Goal: Information Seeking & Learning: Learn about a topic

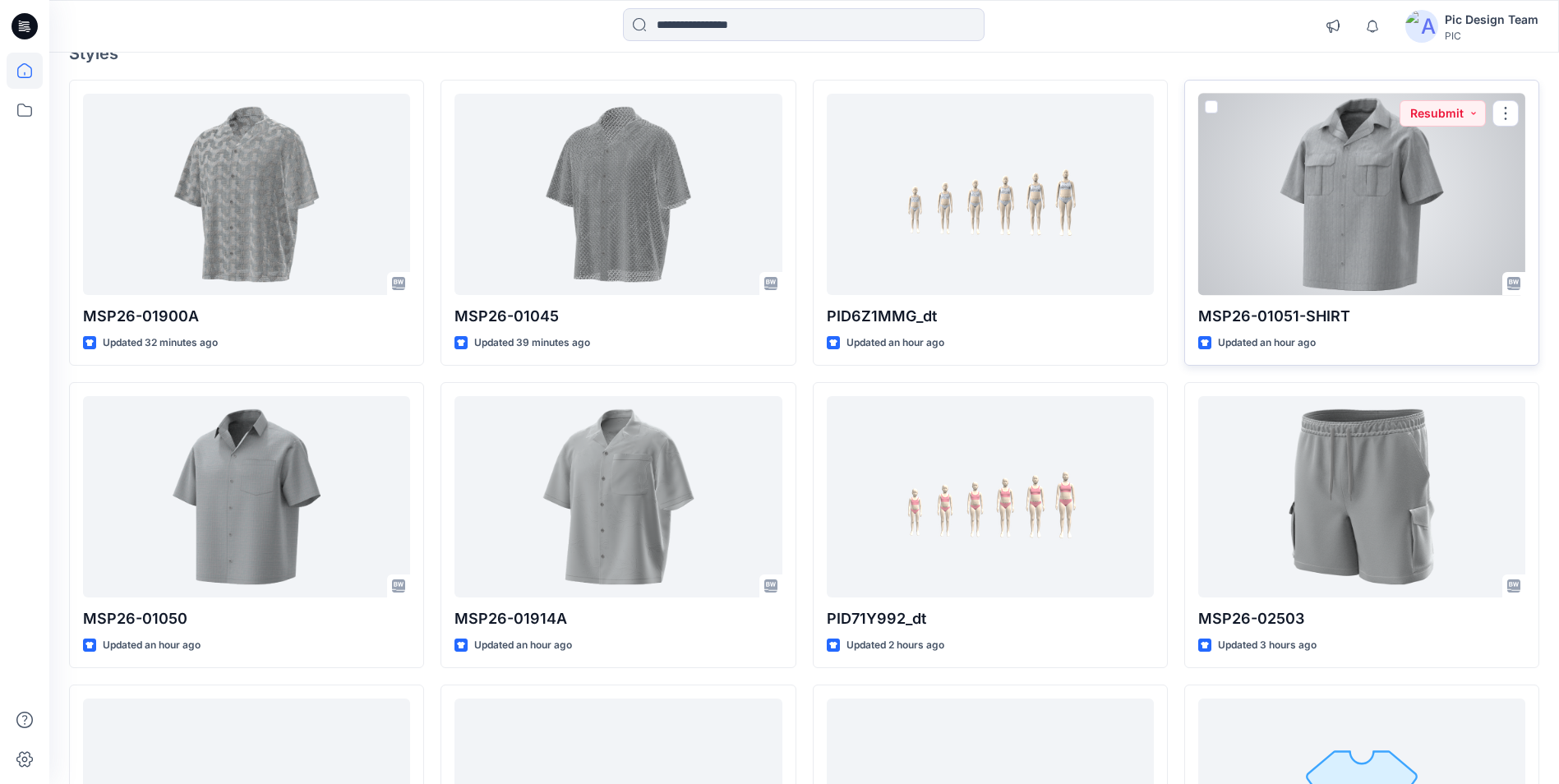
scroll to position [164, 0]
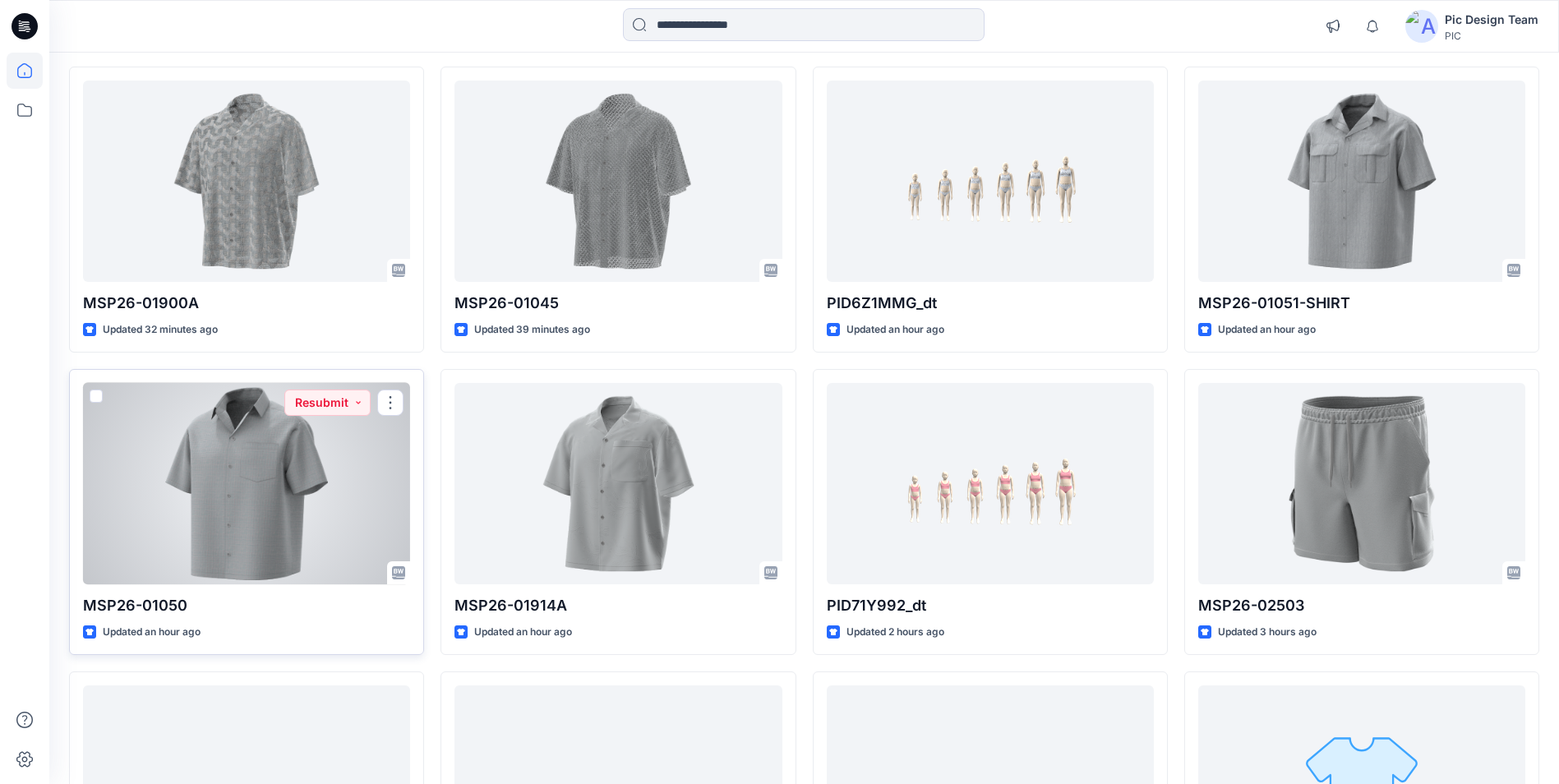
click at [235, 466] on div at bounding box center [246, 484] width 327 height 202
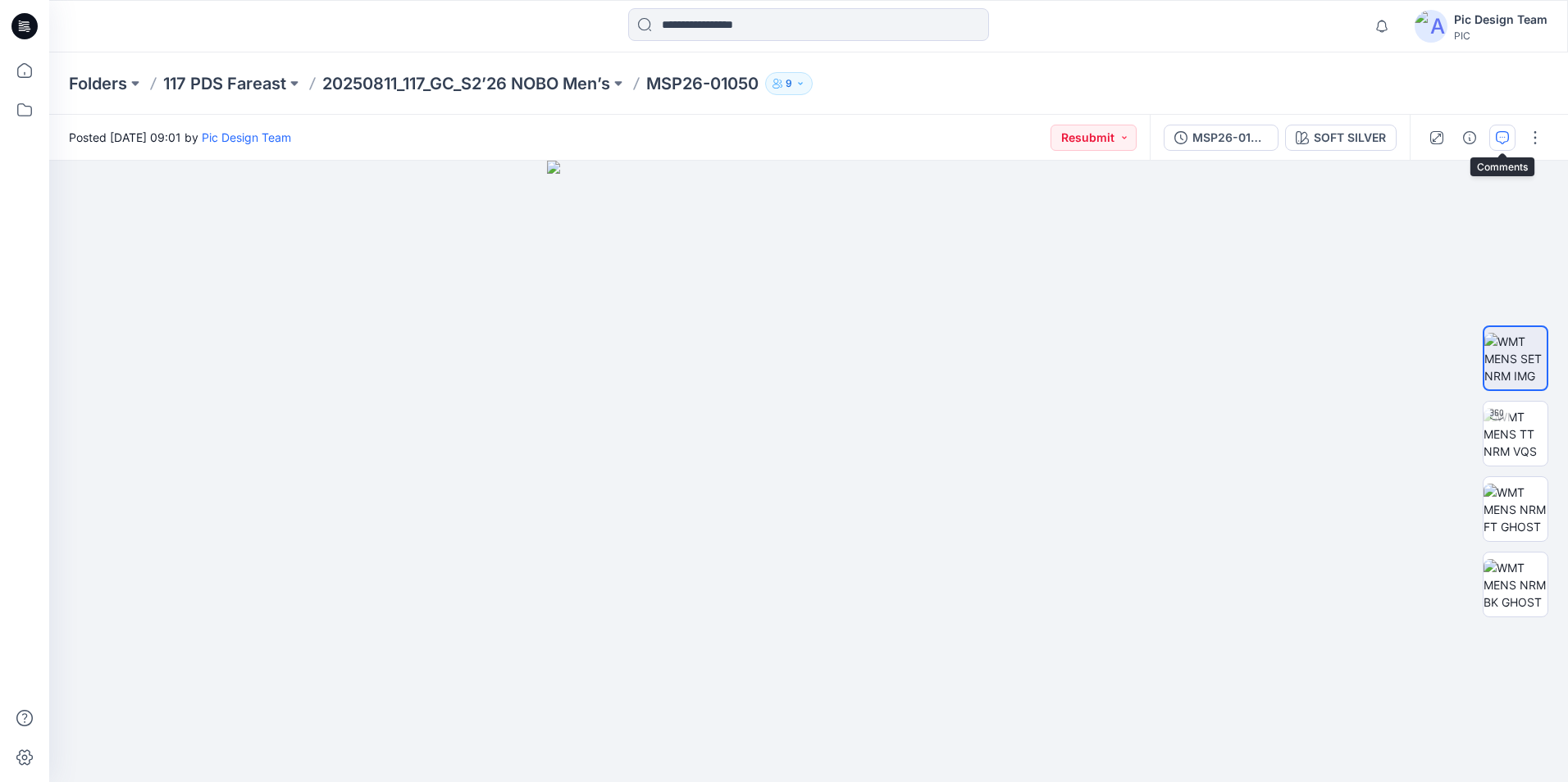
click at [1506, 141] on icon "button" at bounding box center [1502, 138] width 13 height 13
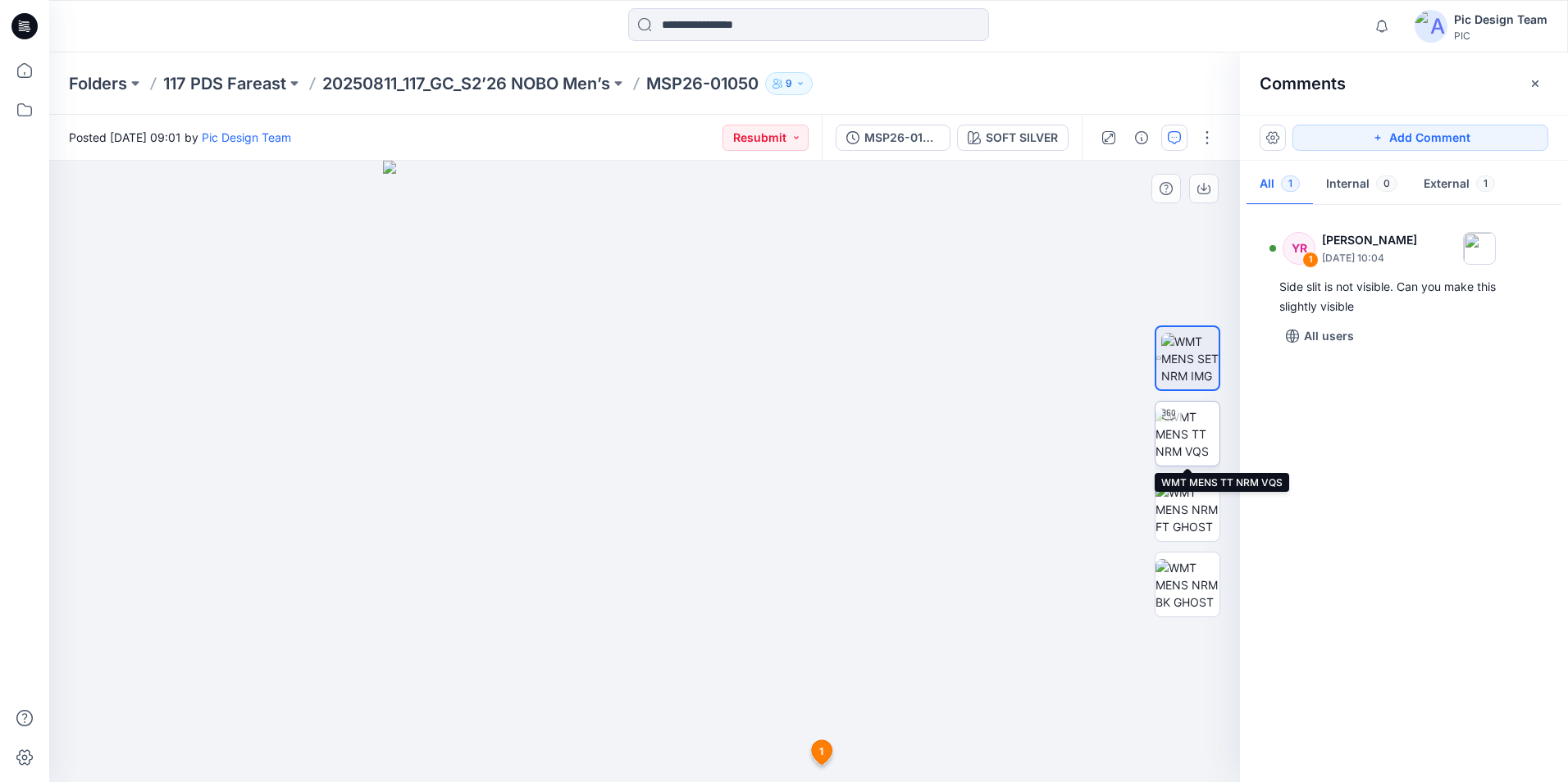
click at [1181, 437] on img at bounding box center [1187, 434] width 64 height 52
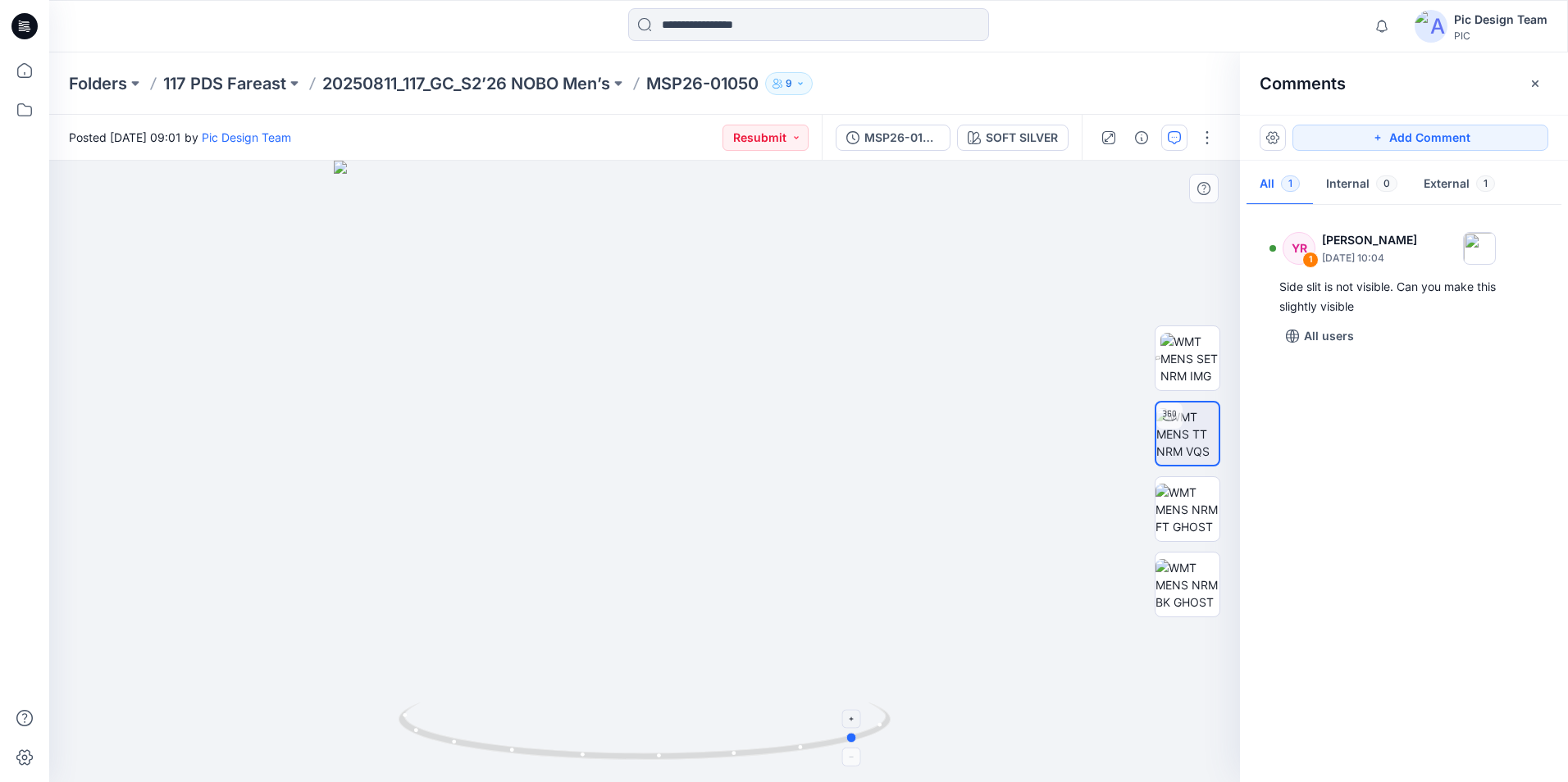
drag, startPoint x: 645, startPoint y: 759, endPoint x: 799, endPoint y: 704, distance: 163.5
click at [859, 743] on icon at bounding box center [646, 734] width 496 height 62
drag, startPoint x: 726, startPoint y: 628, endPoint x: 733, endPoint y: 527, distance: 101.2
click at [1179, 510] on img at bounding box center [1187, 509] width 64 height 52
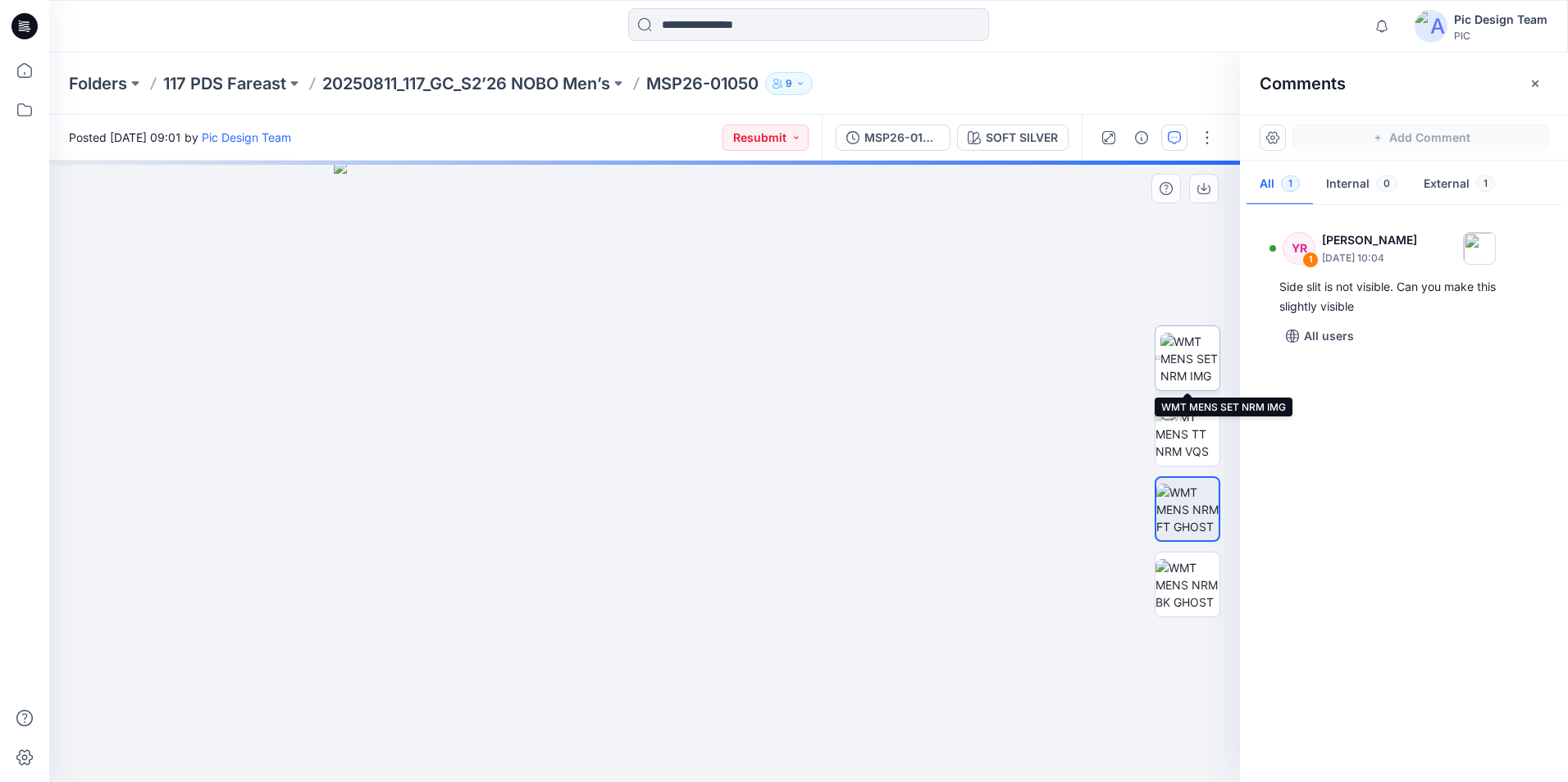
click at [1209, 371] on img at bounding box center [1190, 359] width 59 height 52
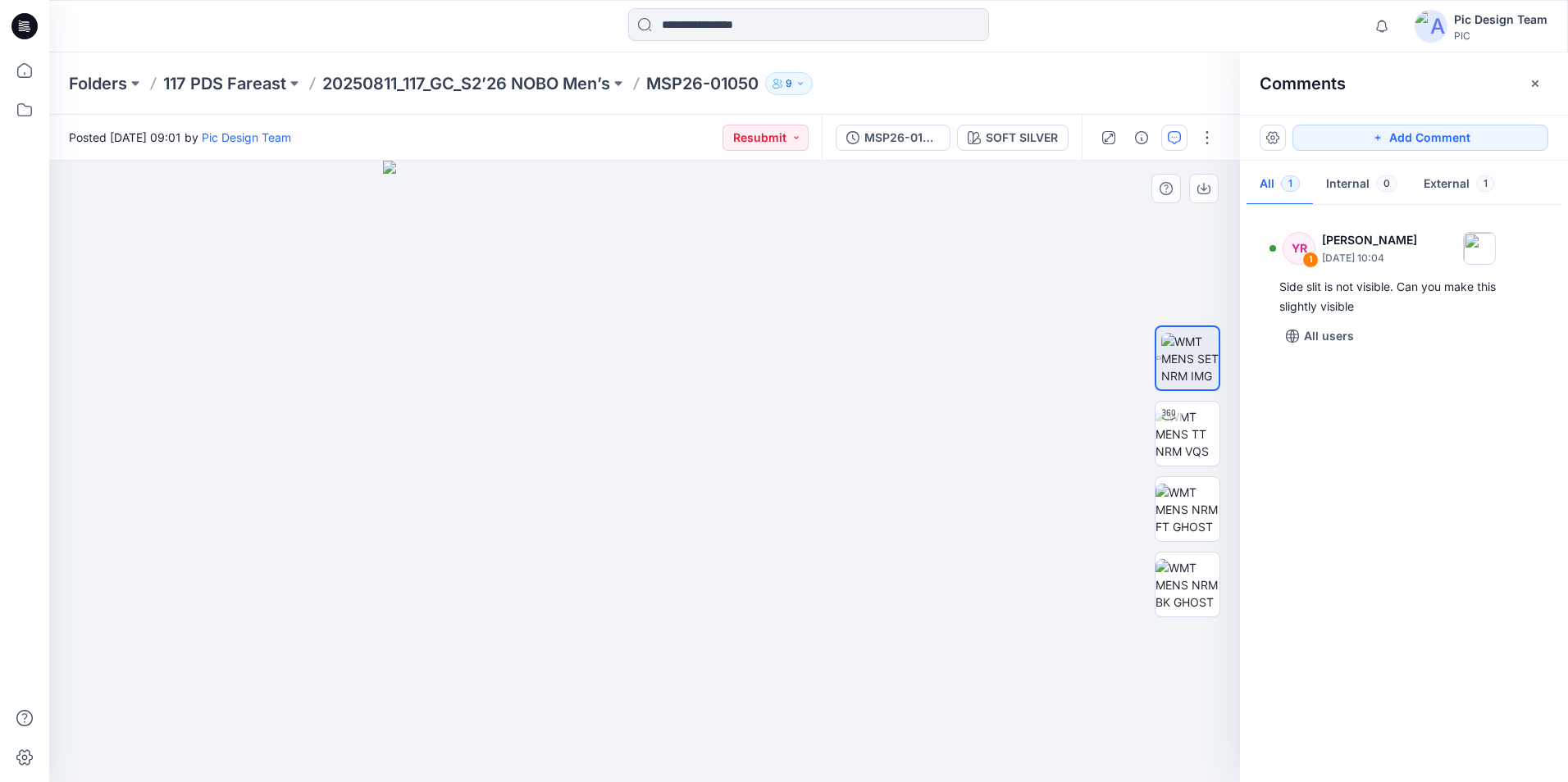
click at [796, 729] on img at bounding box center [645, 471] width 523 height 621
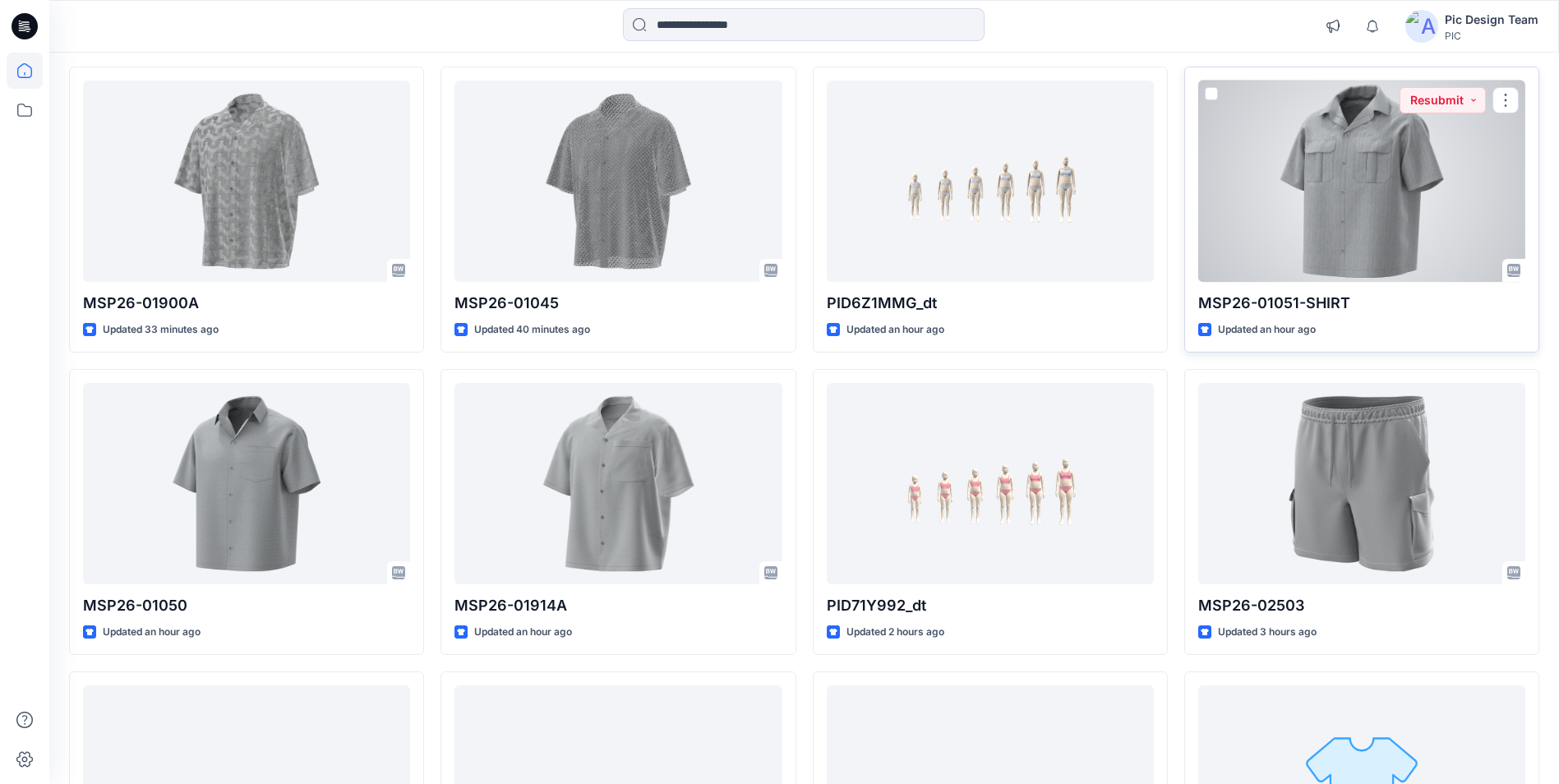
click at [1300, 195] on div at bounding box center [1362, 181] width 327 height 202
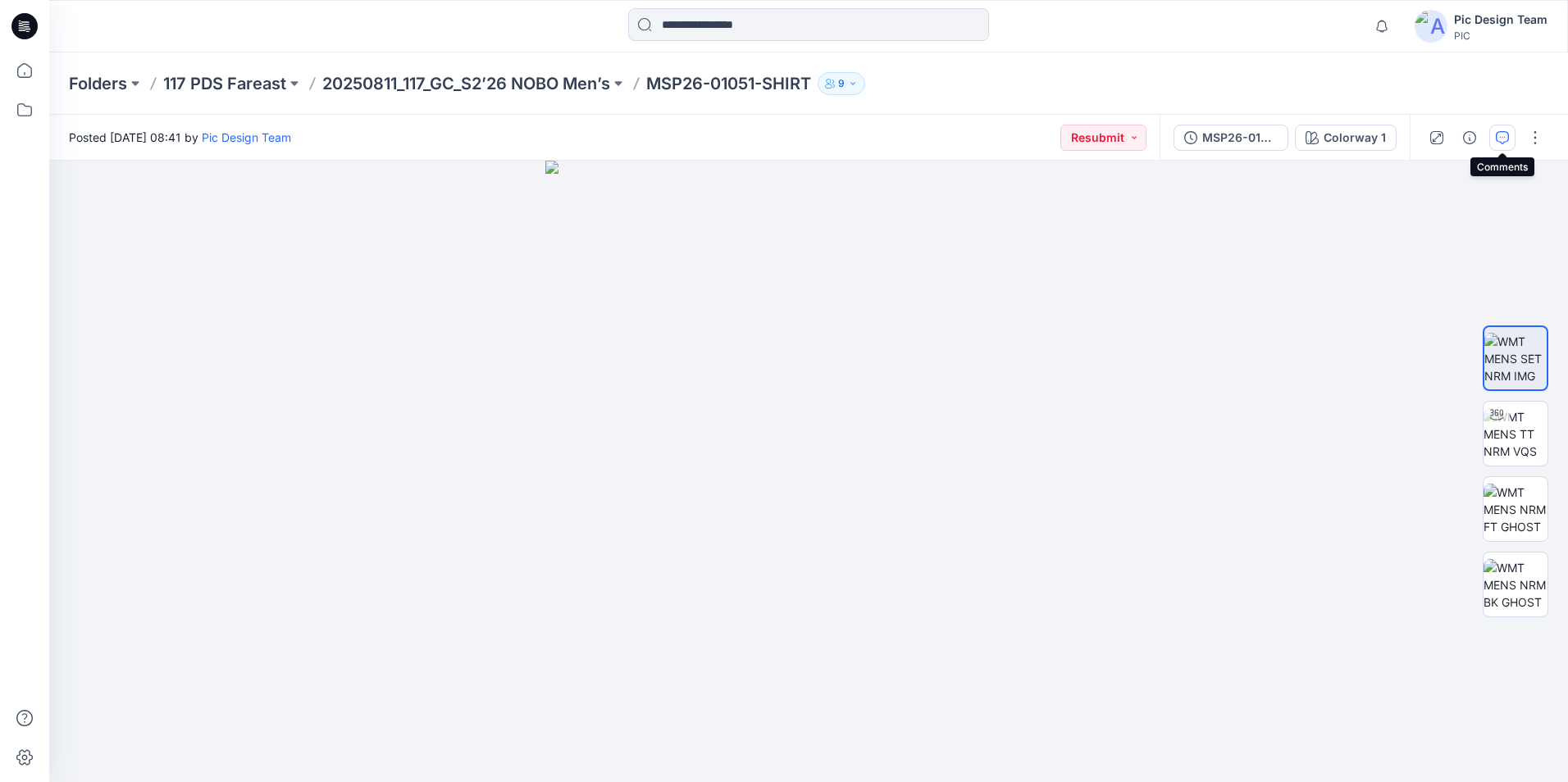
click at [1498, 140] on icon "button" at bounding box center [1502, 138] width 13 height 13
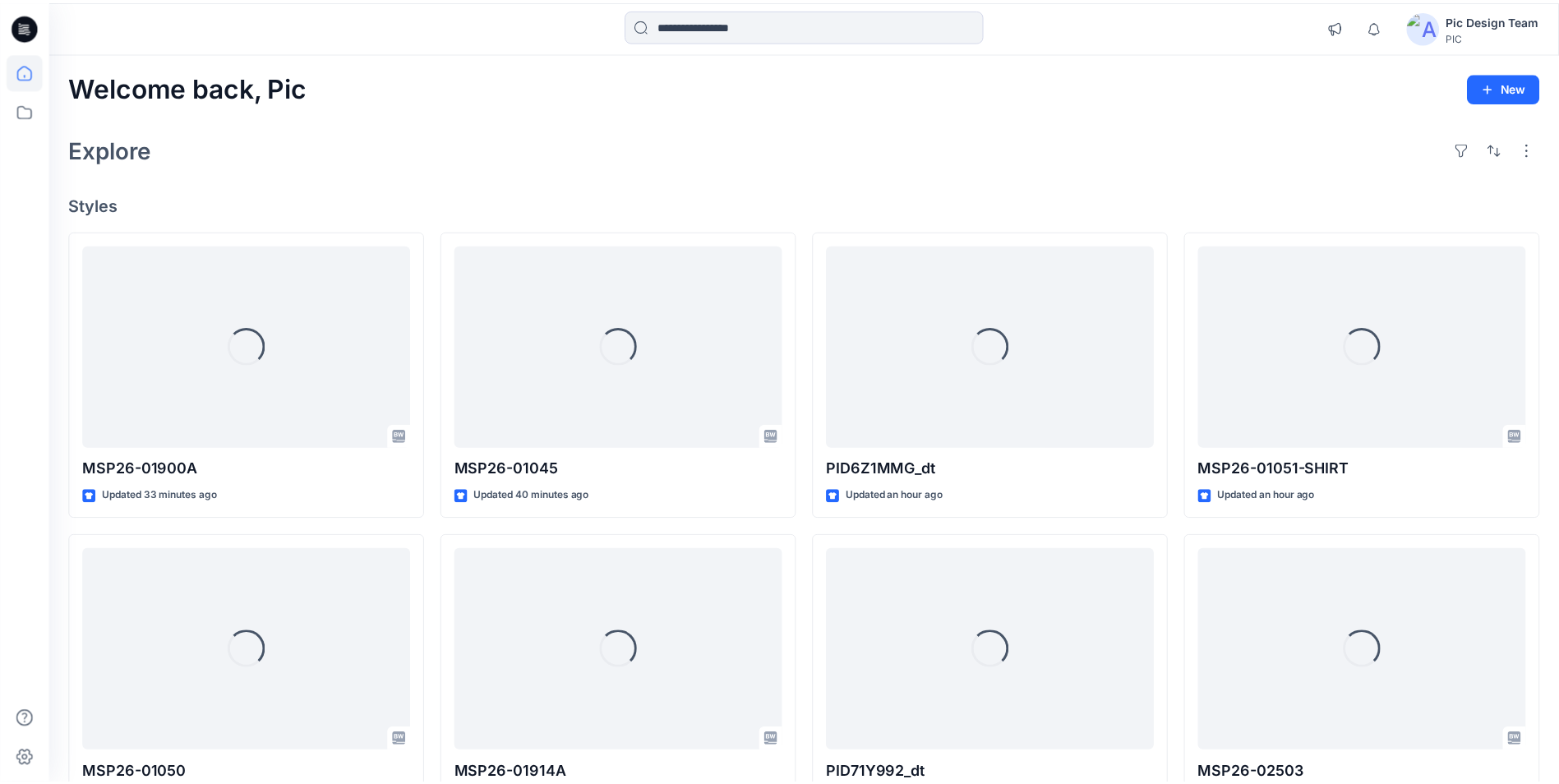
scroll to position [164, 0]
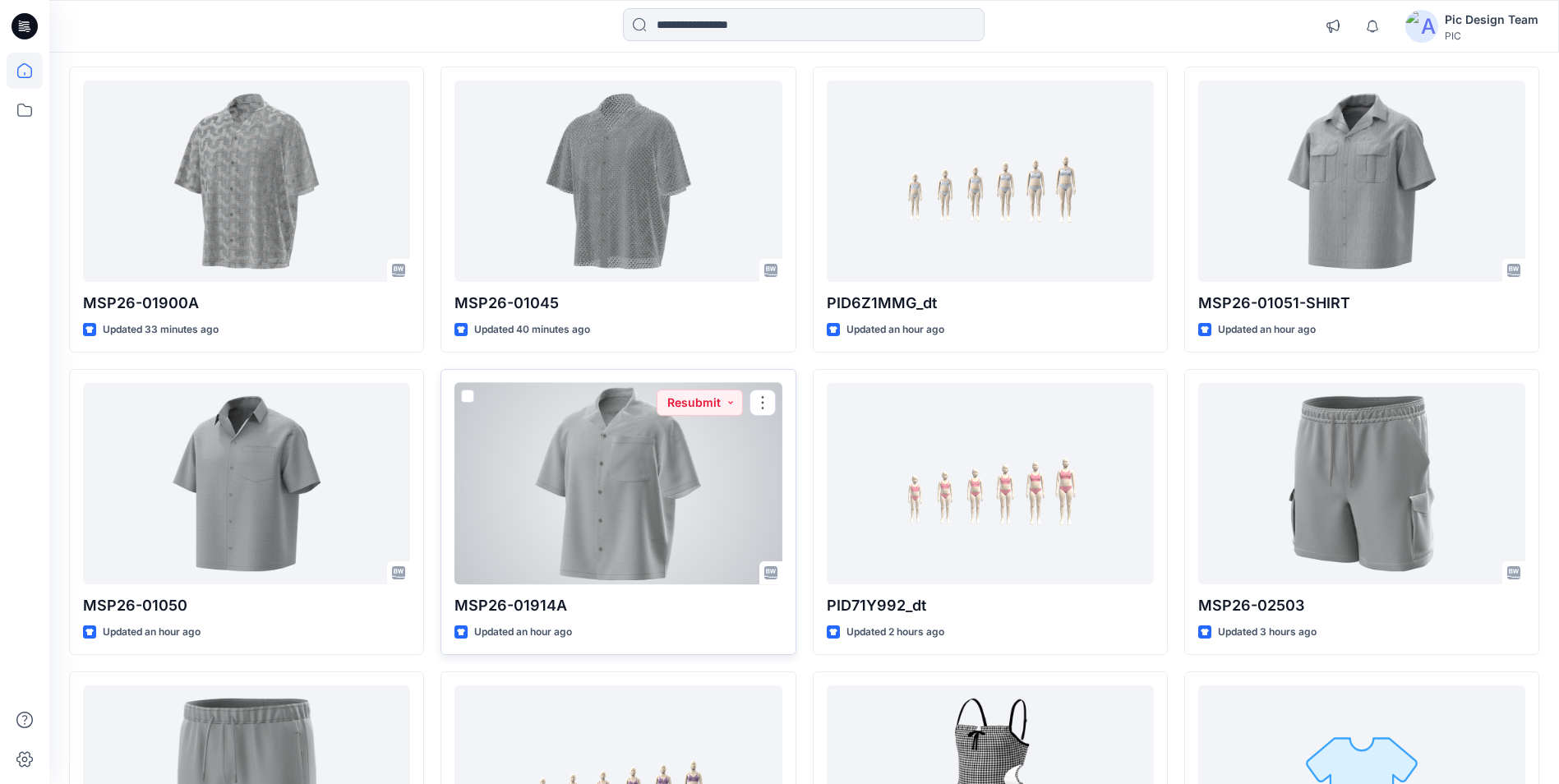
click at [582, 468] on div at bounding box center [618, 484] width 327 height 202
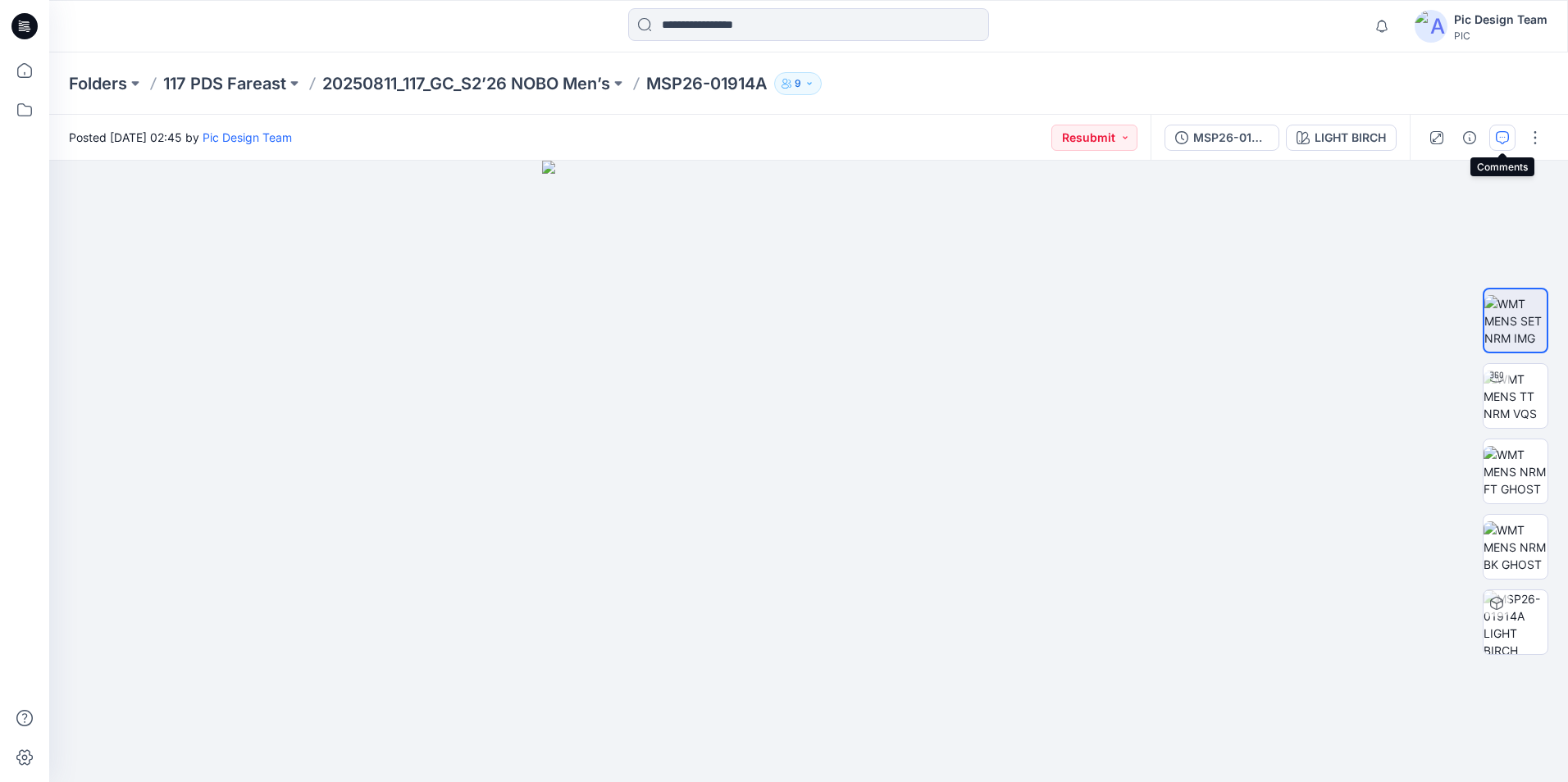
click at [1493, 141] on button "button" at bounding box center [1502, 137] width 26 height 26
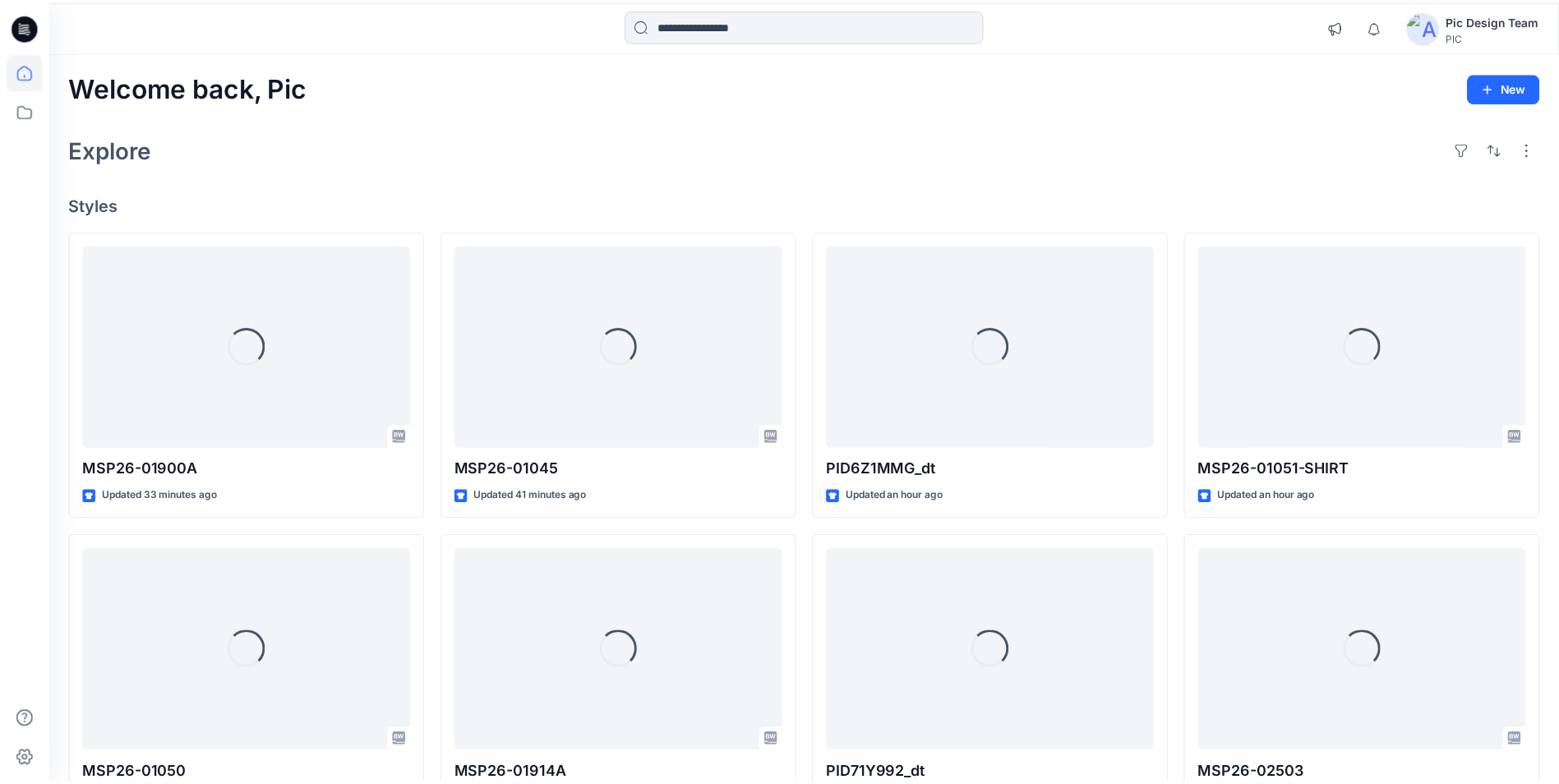
scroll to position [164, 0]
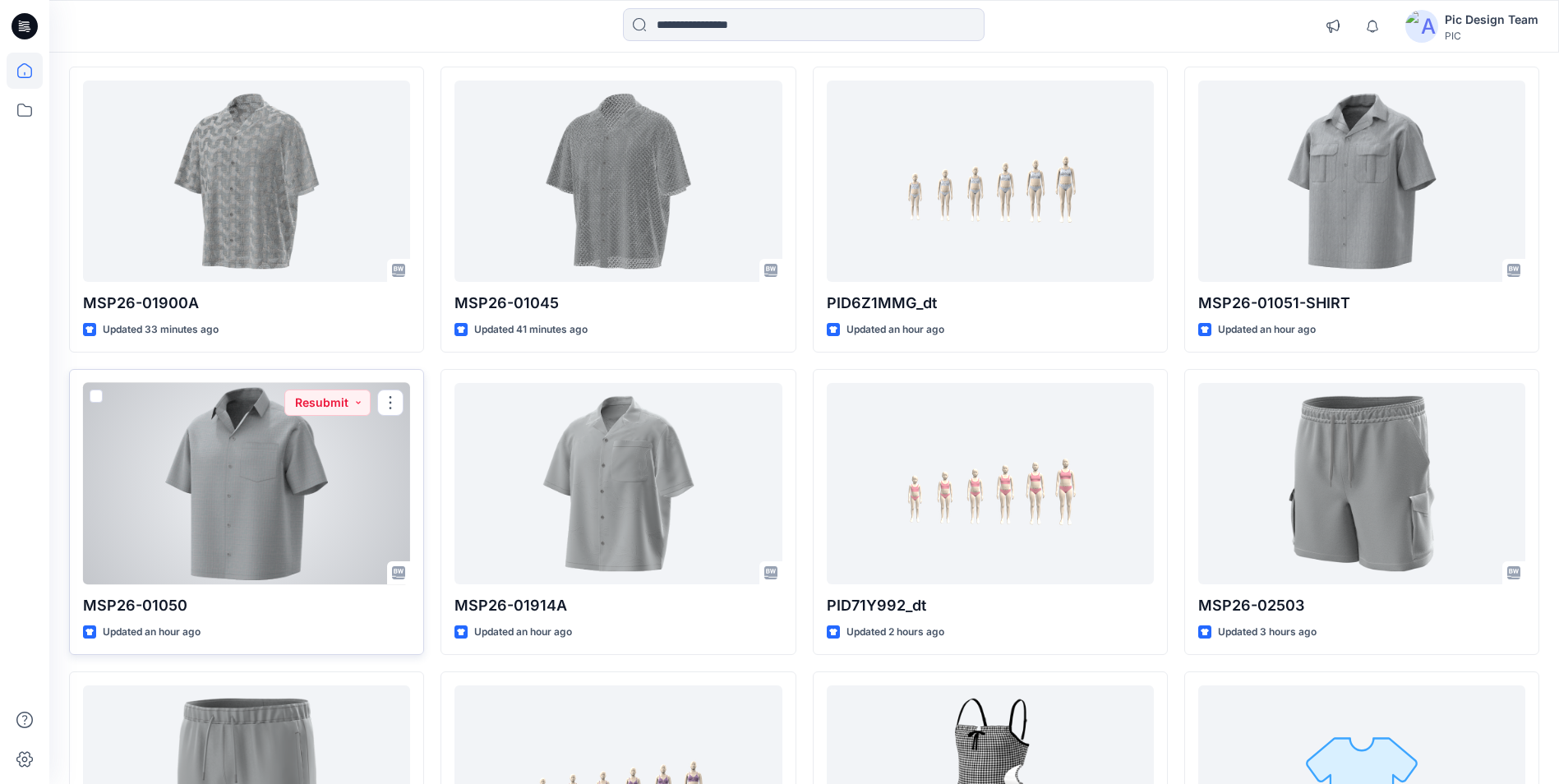
click at [332, 463] on div at bounding box center [246, 484] width 327 height 202
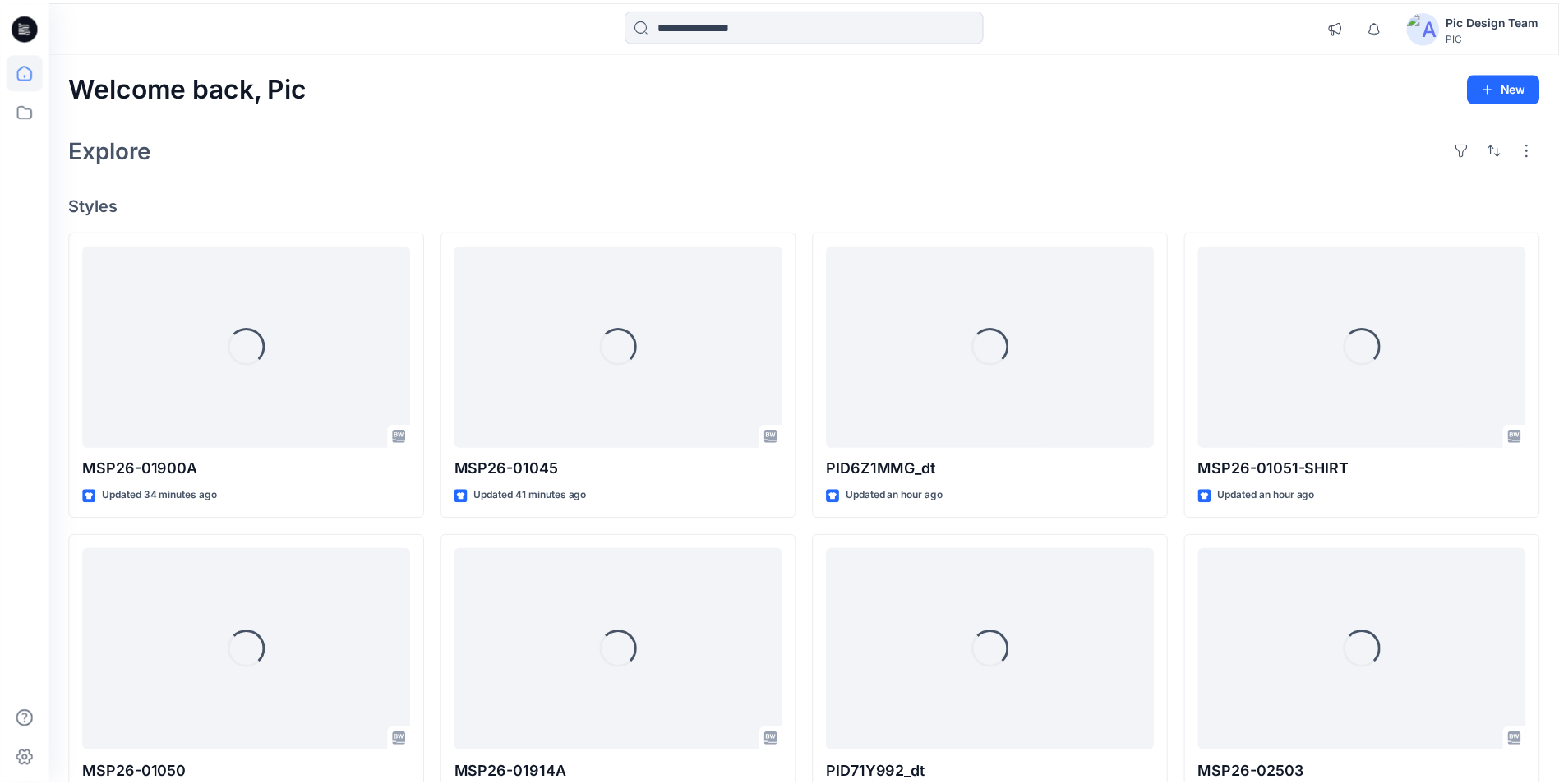
scroll to position [164, 0]
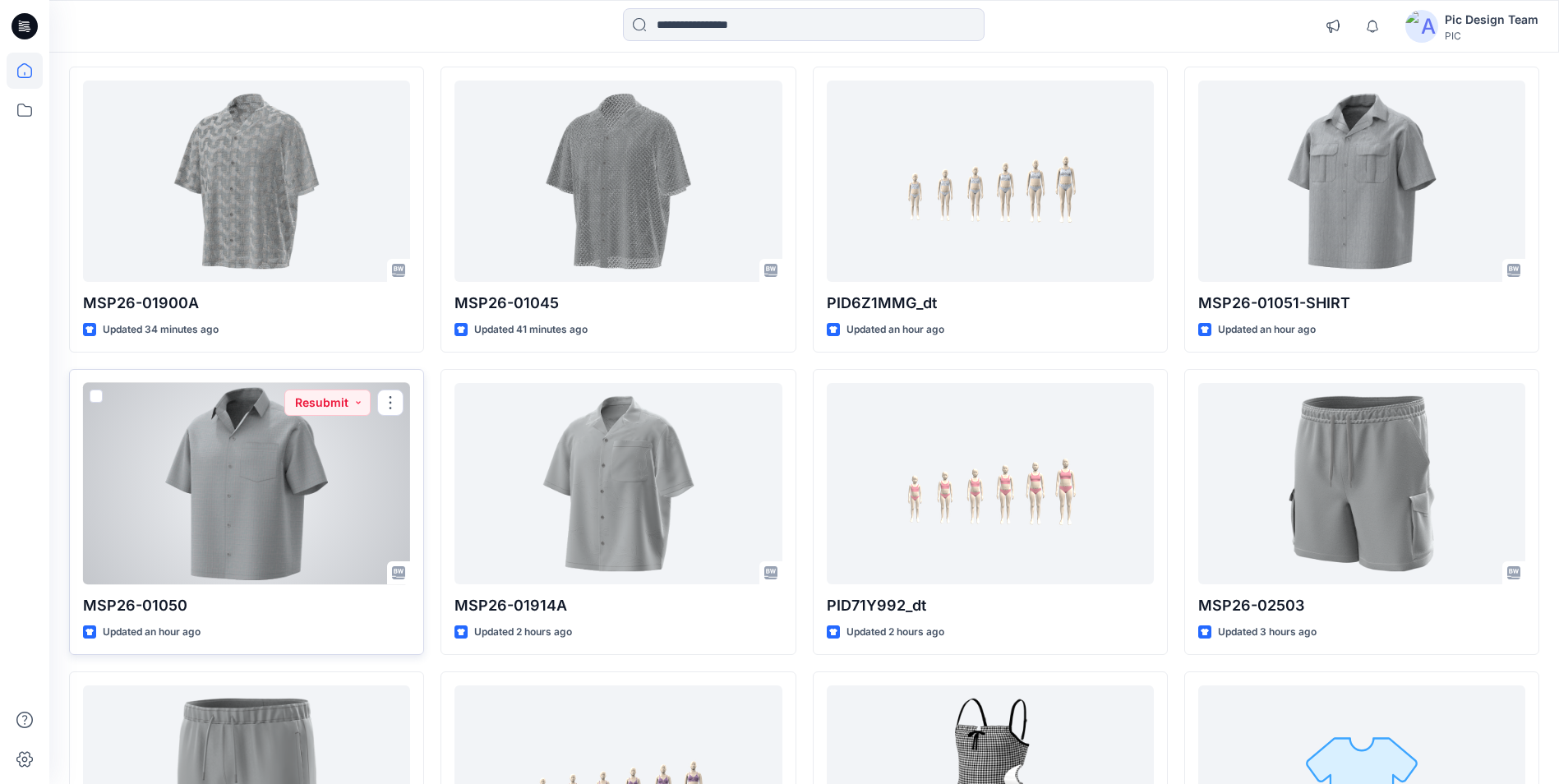
click at [322, 439] on div at bounding box center [246, 484] width 327 height 202
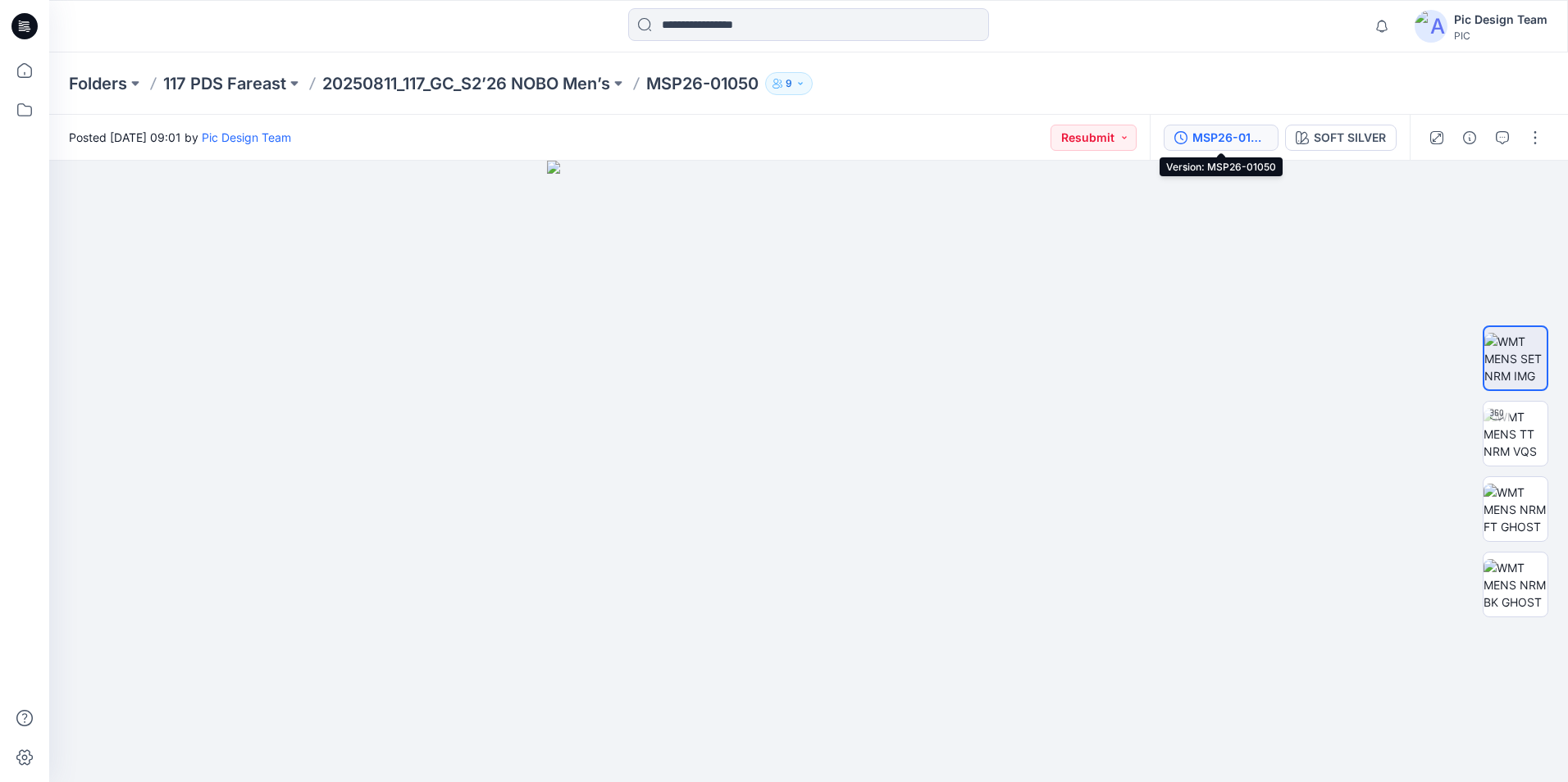
click at [1186, 134] on icon "button" at bounding box center [1181, 138] width 13 height 13
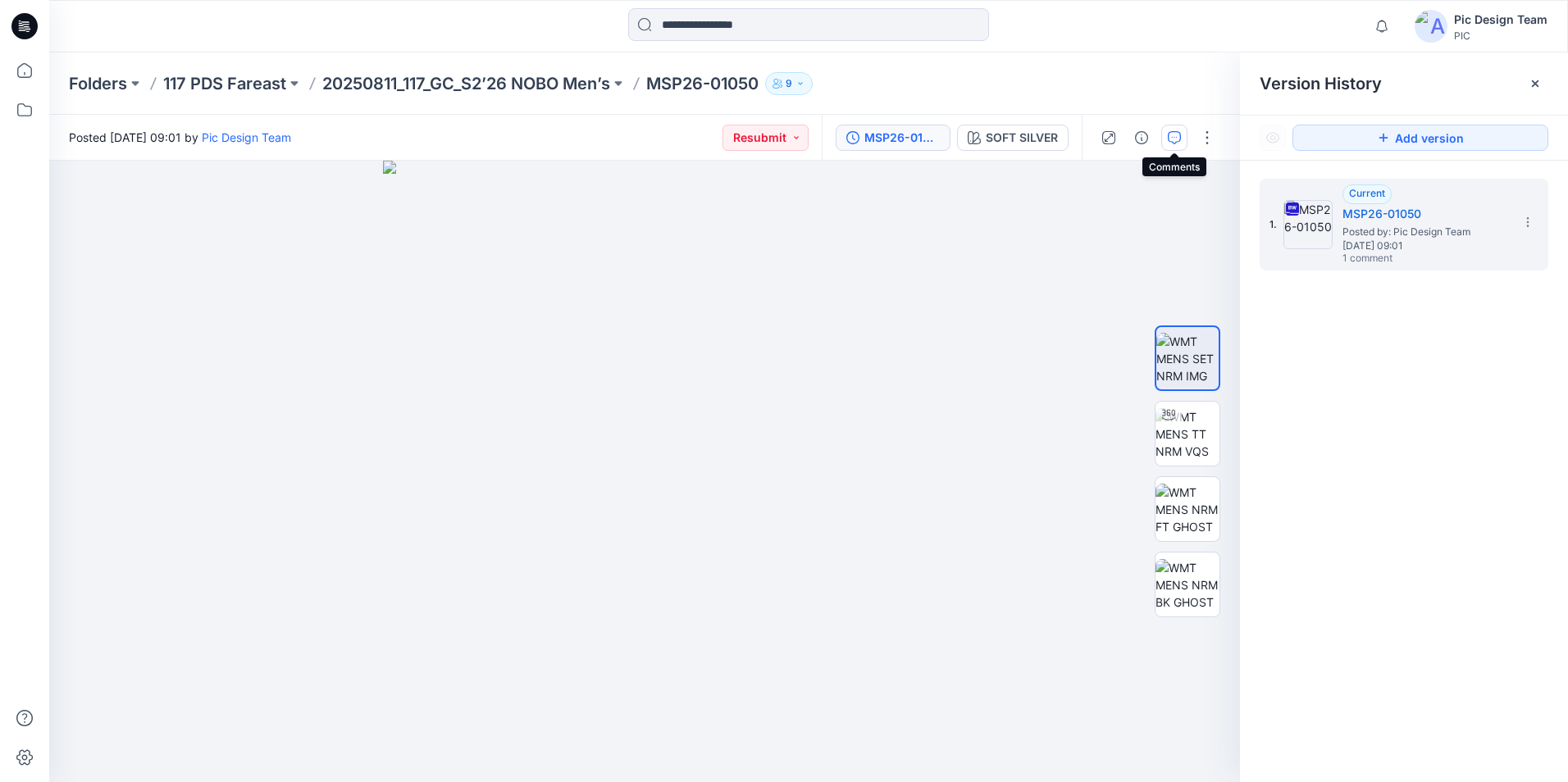
click at [1172, 135] on icon "button" at bounding box center [1175, 138] width 13 height 13
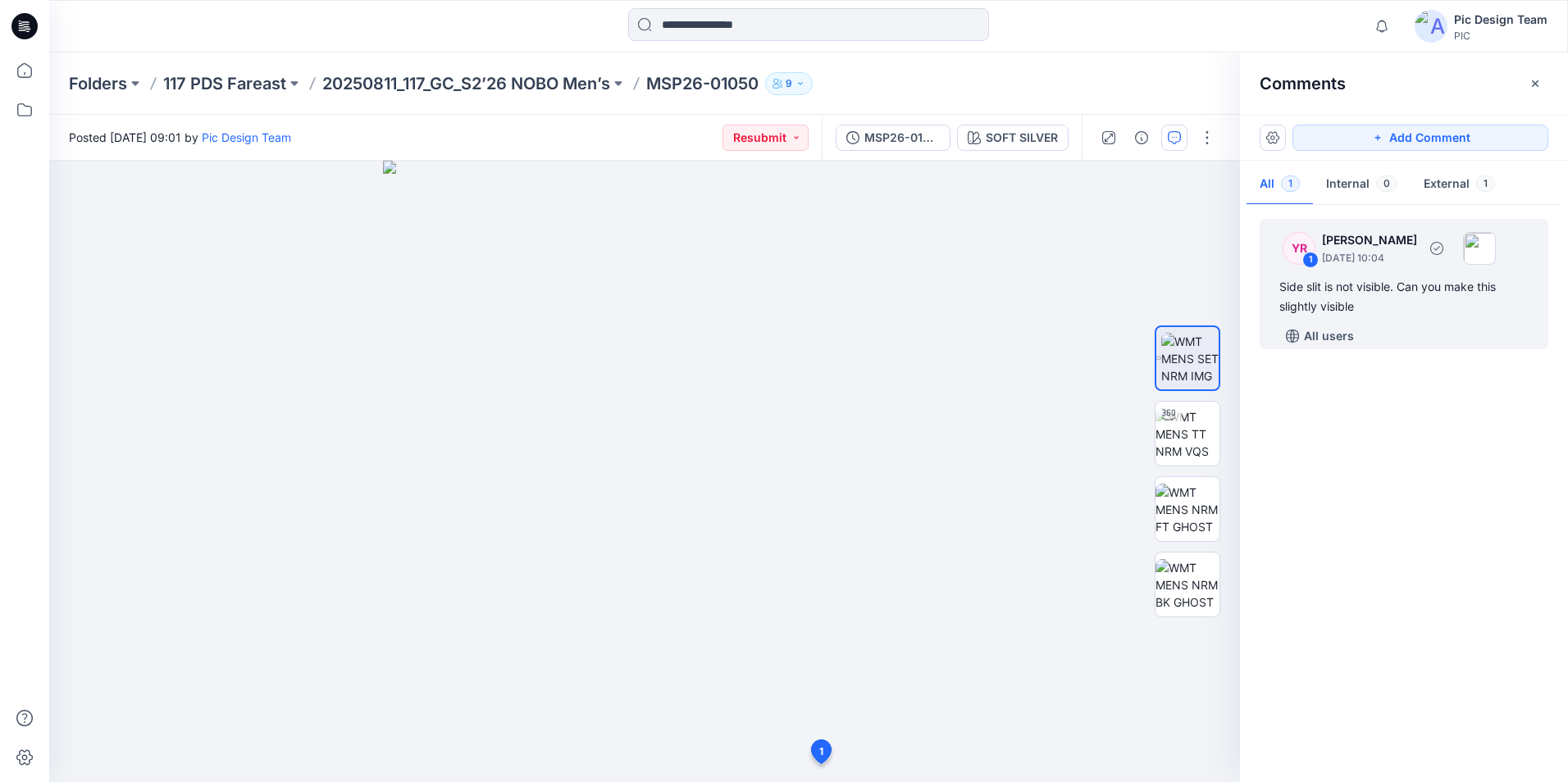
click at [1347, 296] on div "Side slit is not visible. Can you make this slightly visible" at bounding box center [1404, 296] width 250 height 39
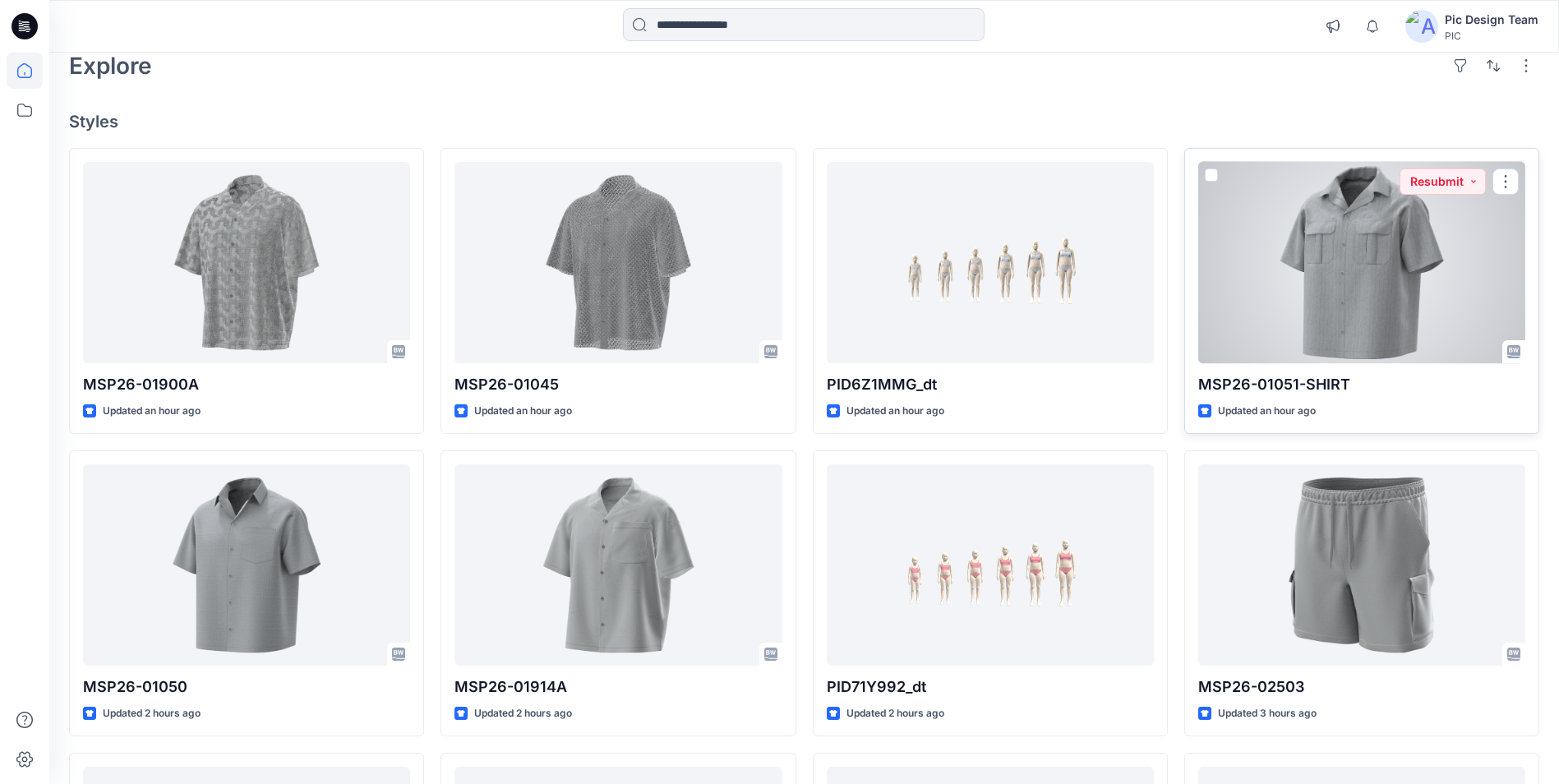
scroll to position [82, 0]
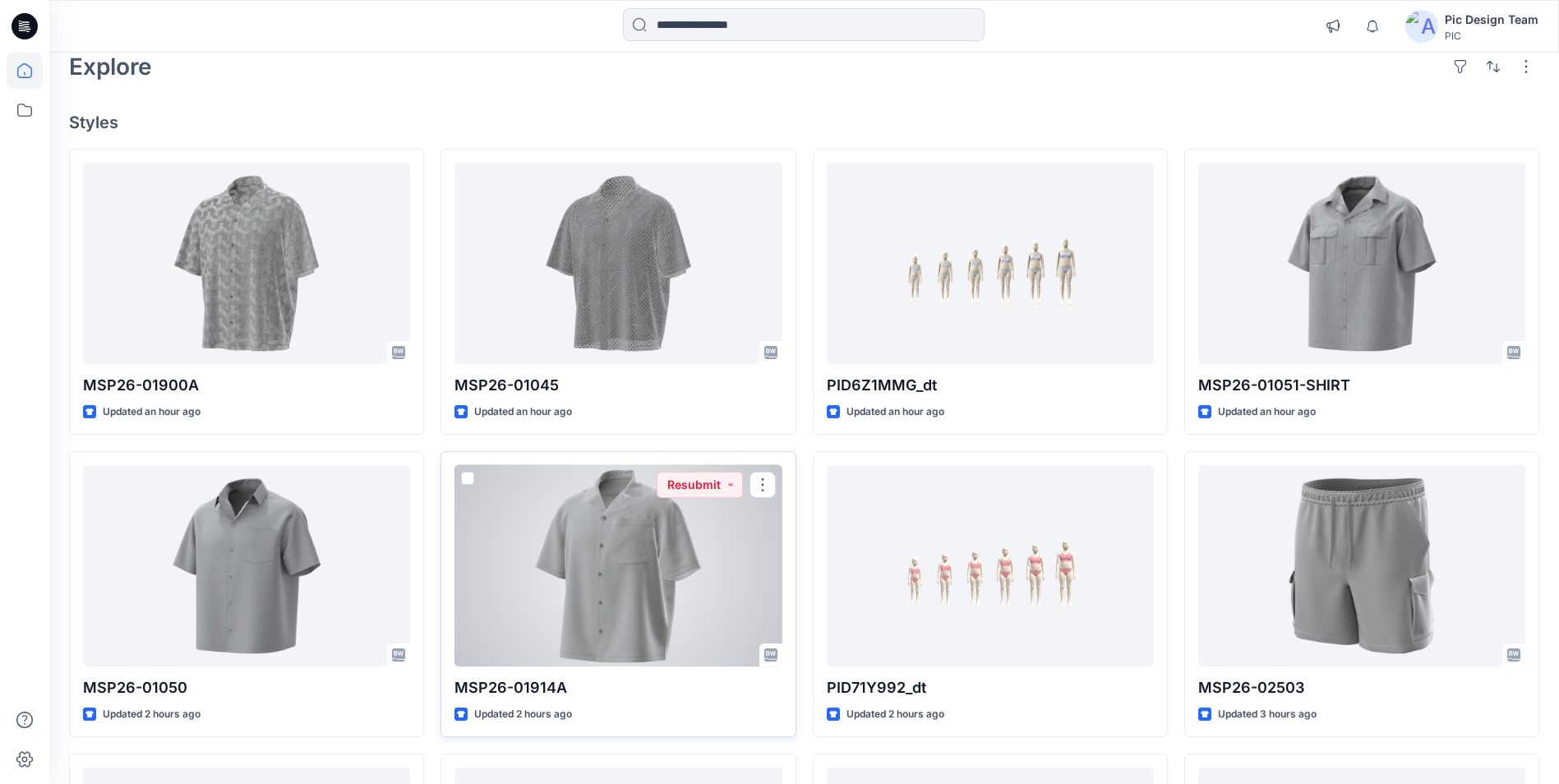
click at [592, 572] on div at bounding box center [618, 566] width 327 height 202
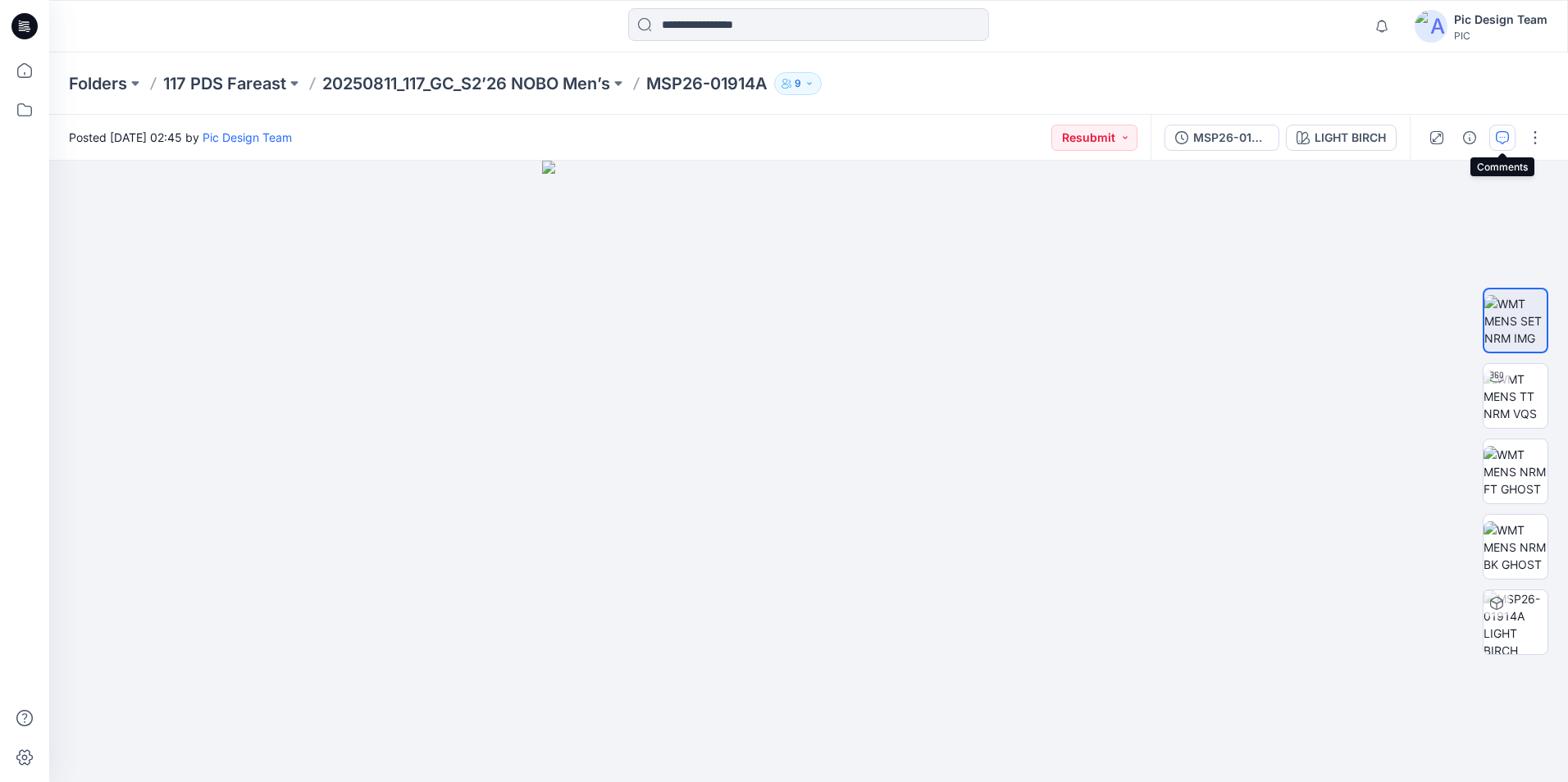
click at [1495, 136] on icon "button" at bounding box center [1502, 138] width 13 height 13
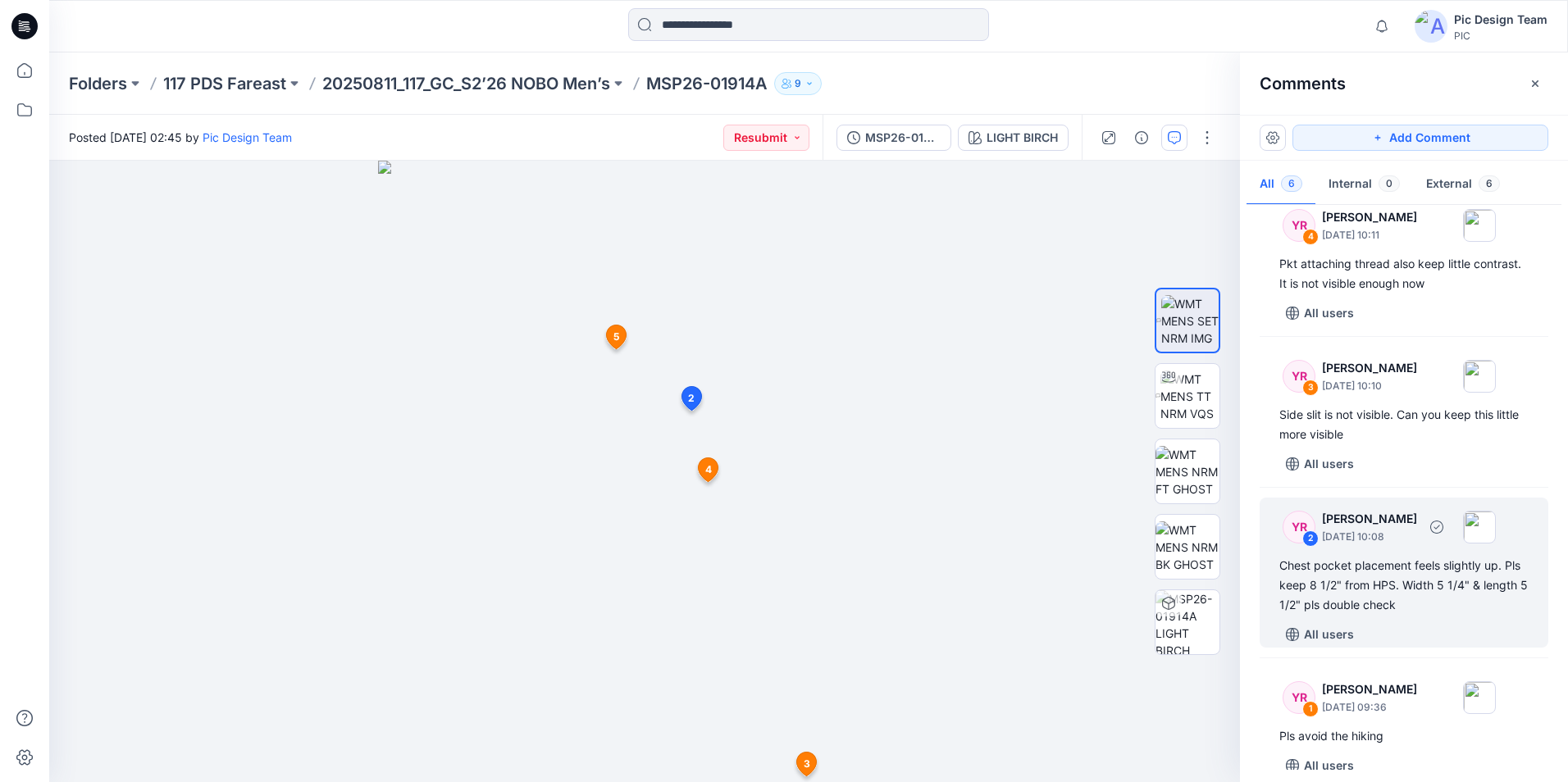
scroll to position [304, 0]
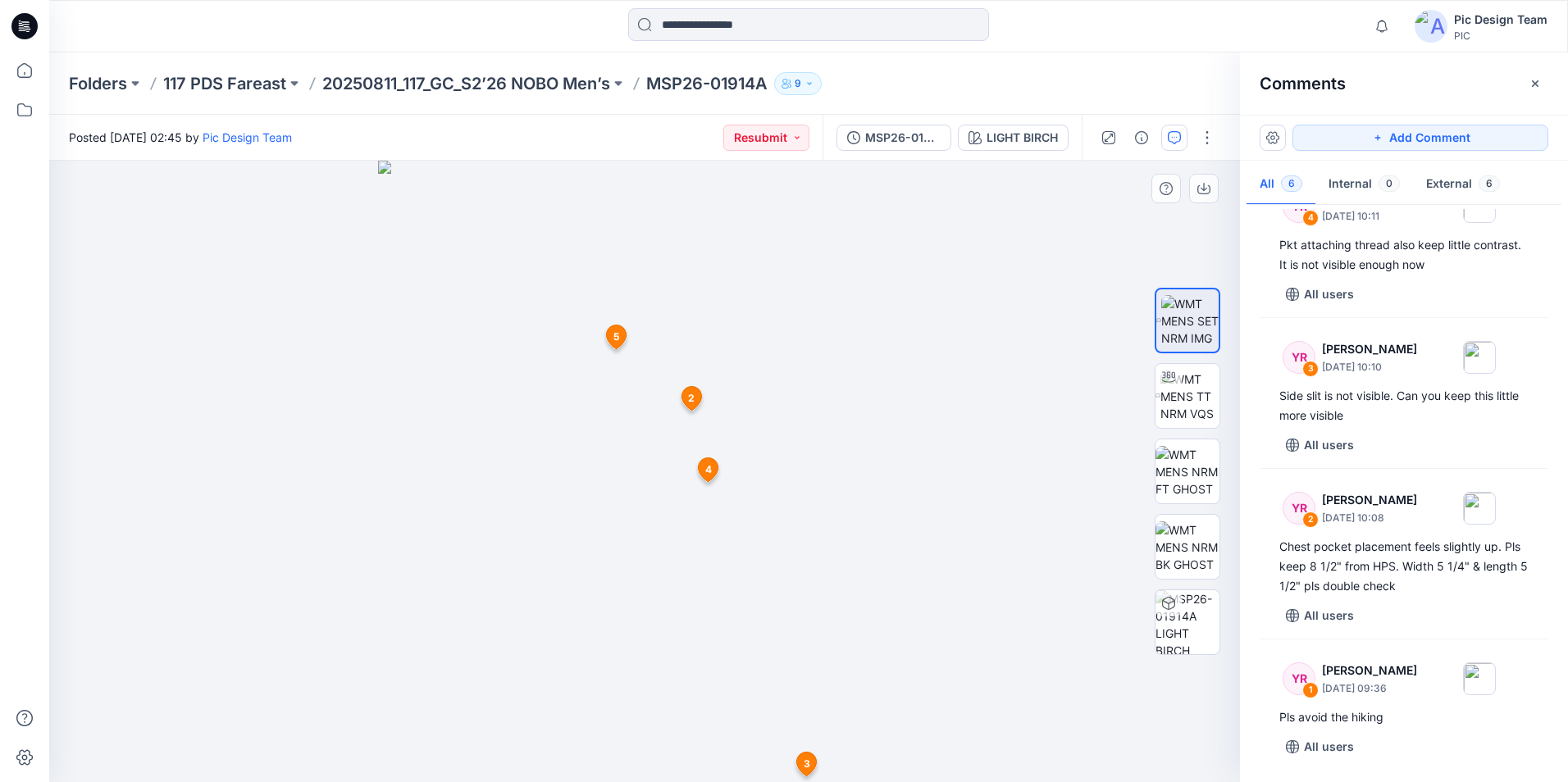
drag, startPoint x: 1004, startPoint y: 562, endPoint x: 979, endPoint y: 448, distance: 116.7
click at [1199, 394] on img at bounding box center [1190, 396] width 59 height 52
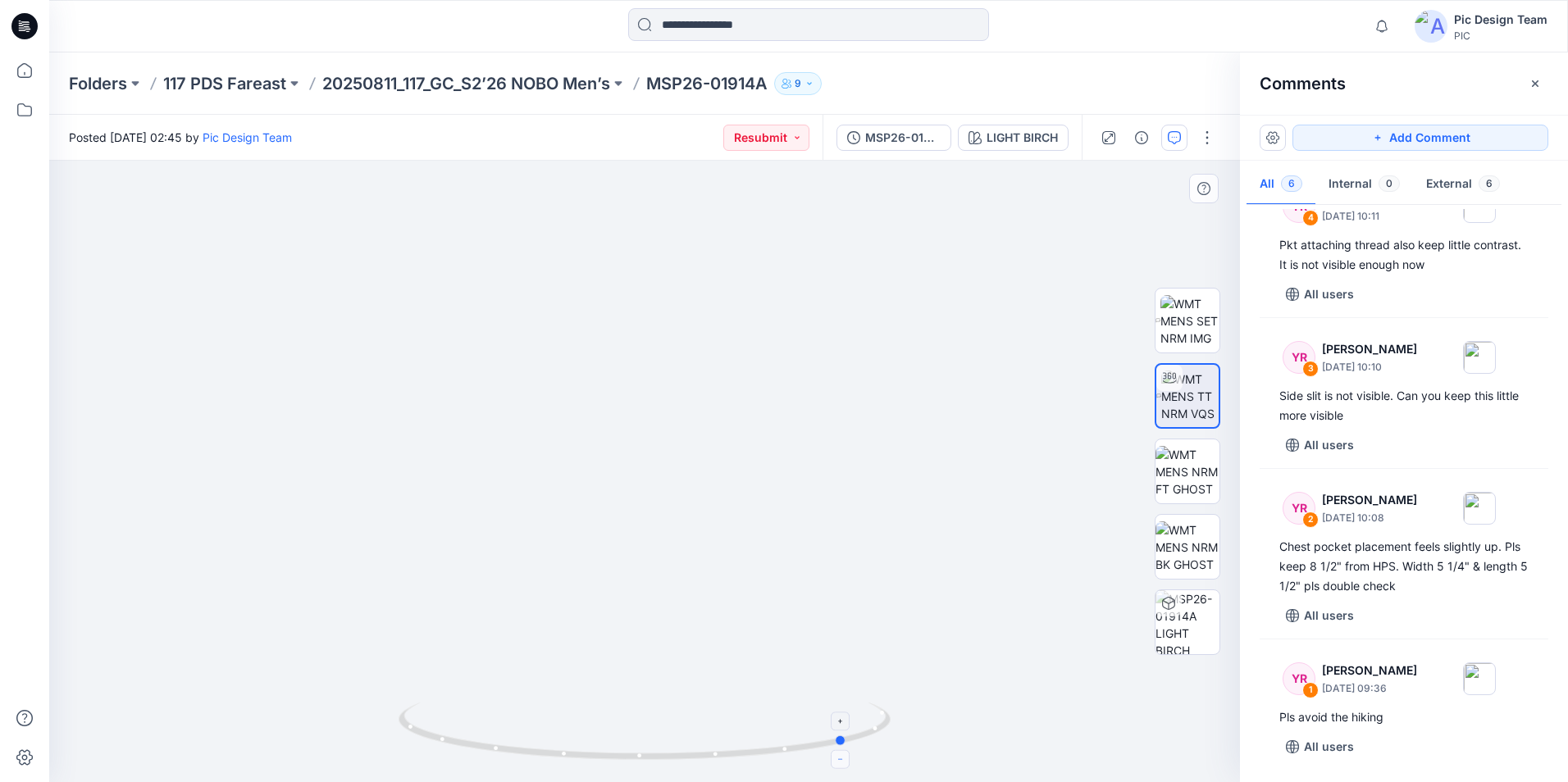
drag, startPoint x: 646, startPoint y: 761, endPoint x: 849, endPoint y: 751, distance: 203.2
click at [849, 751] on icon at bounding box center [646, 734] width 496 height 62
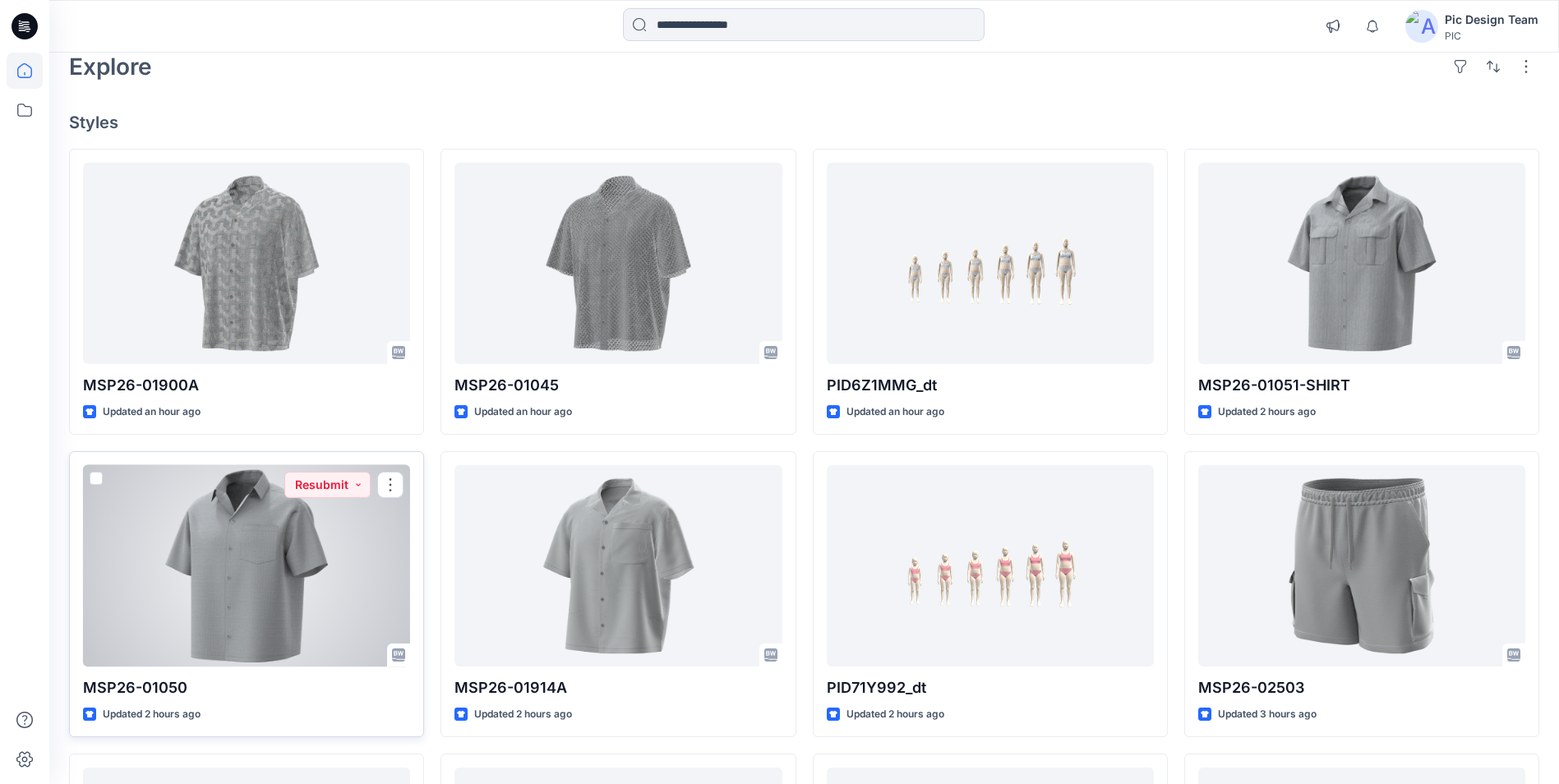
click at [263, 525] on div at bounding box center [246, 566] width 327 height 202
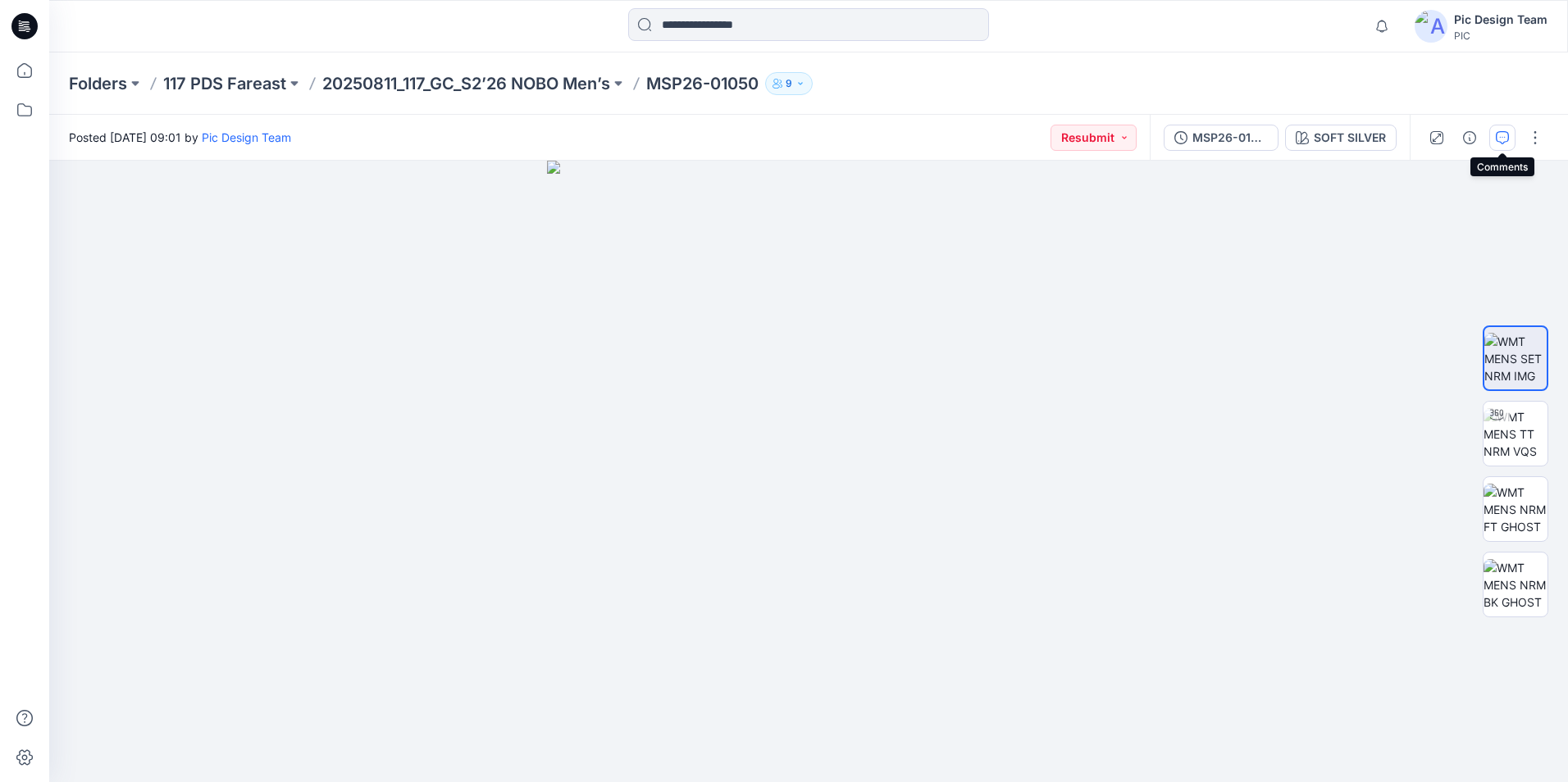
click at [1495, 135] on icon "button" at bounding box center [1502, 138] width 13 height 13
